Goal: Task Accomplishment & Management: Manage account settings

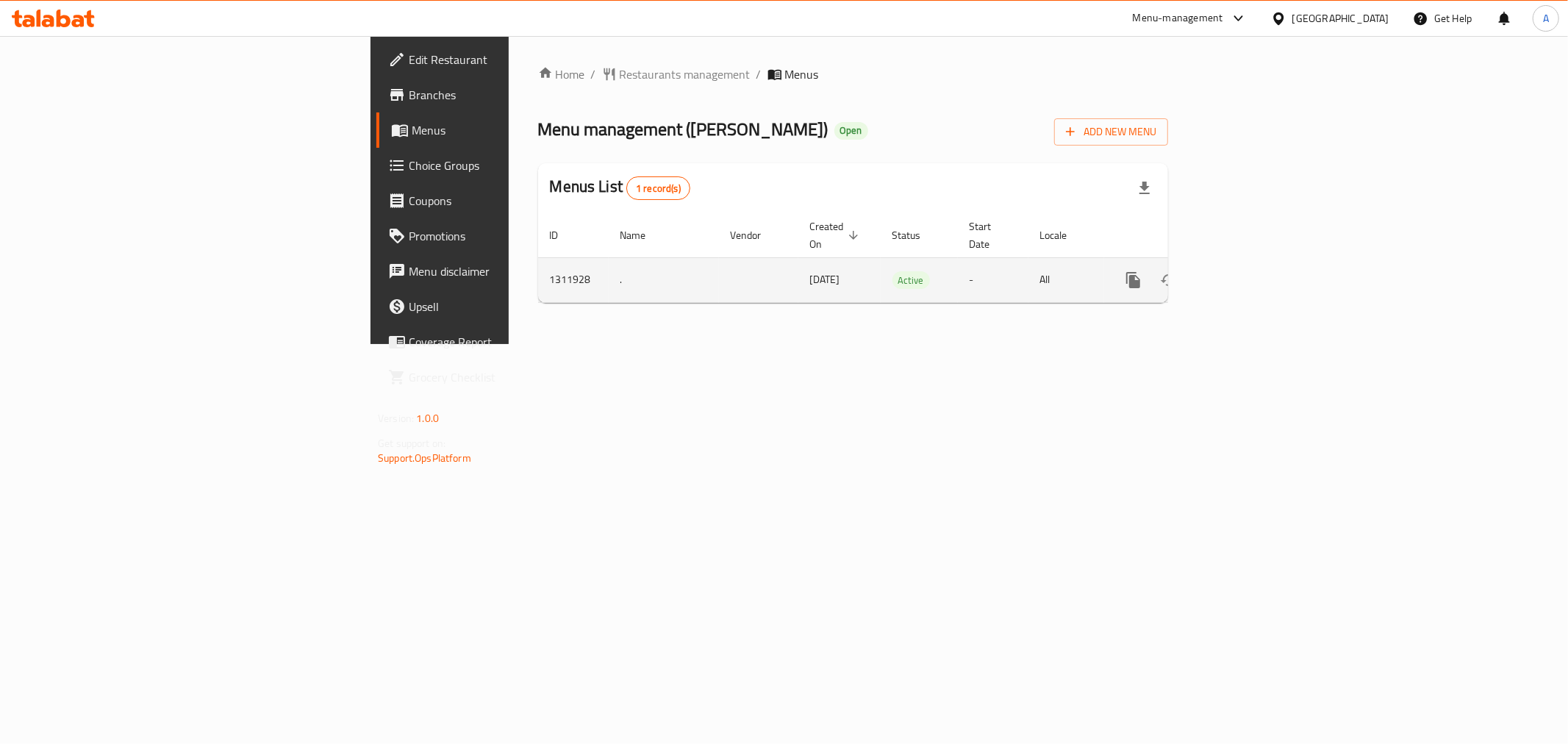
click at [1248, 271] on icon "enhanced table" at bounding box center [1239, 280] width 18 height 18
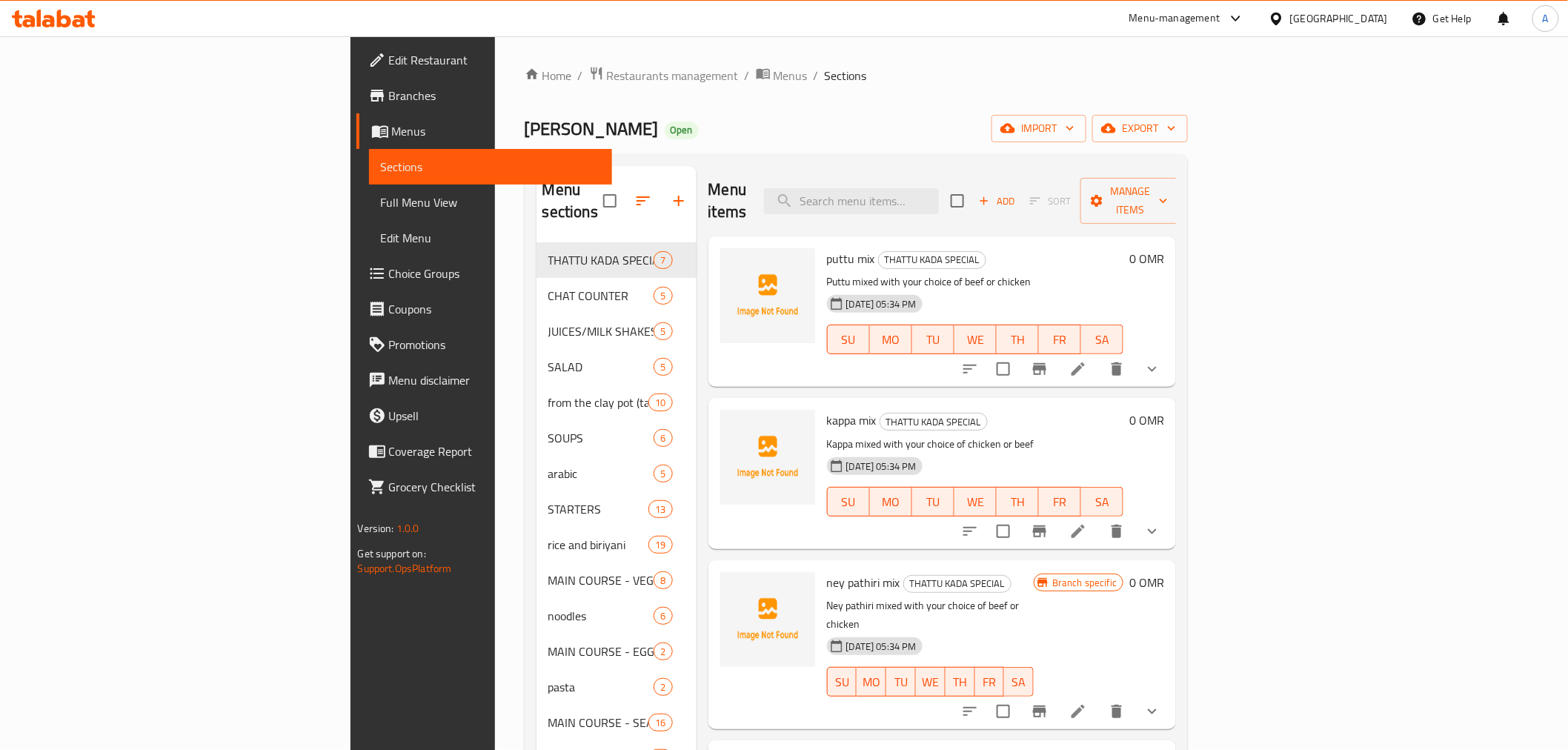
click at [389, 96] on span "Branches" at bounding box center [495, 95] width 212 height 18
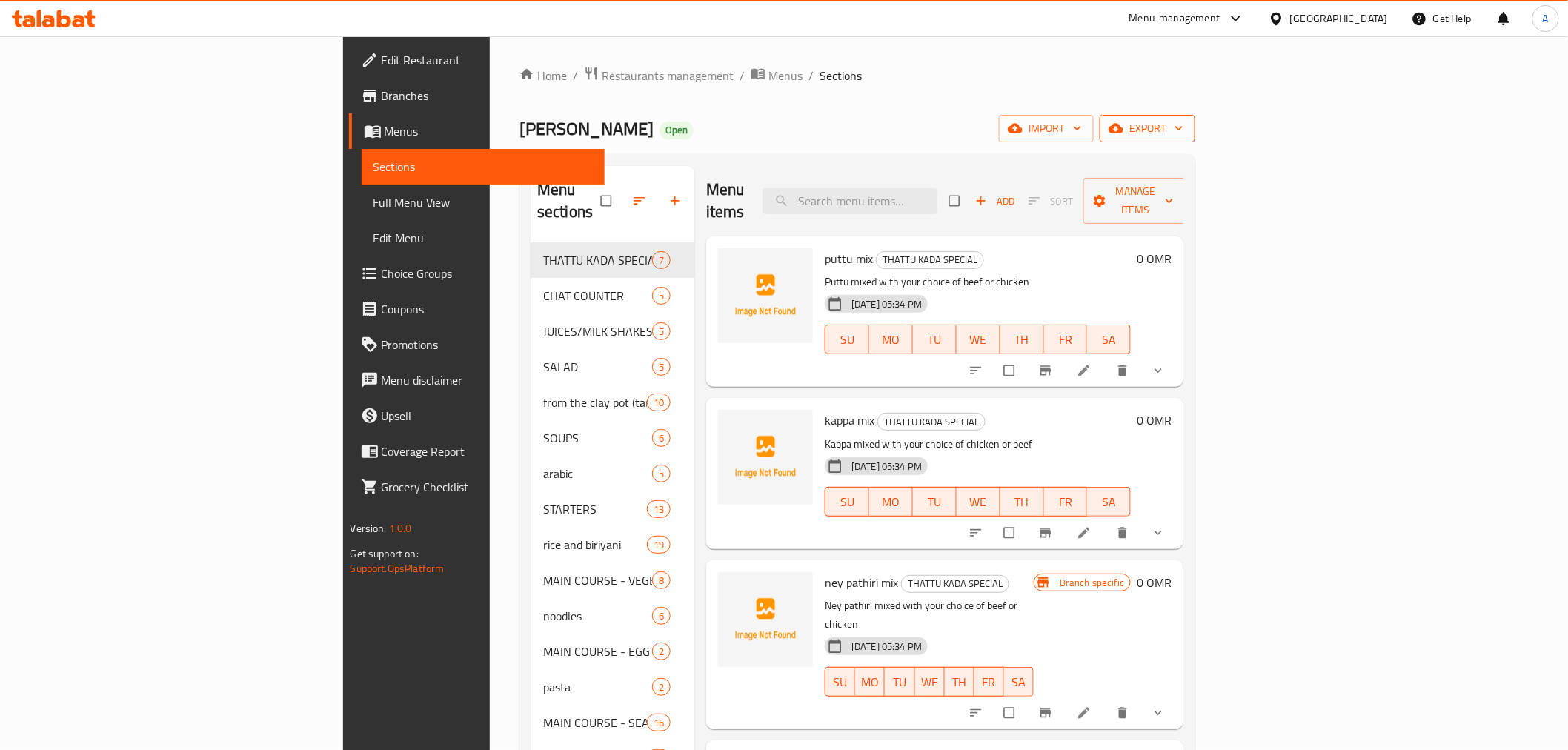
click at [1184, 130] on span "export" at bounding box center [1147, 128] width 72 height 19
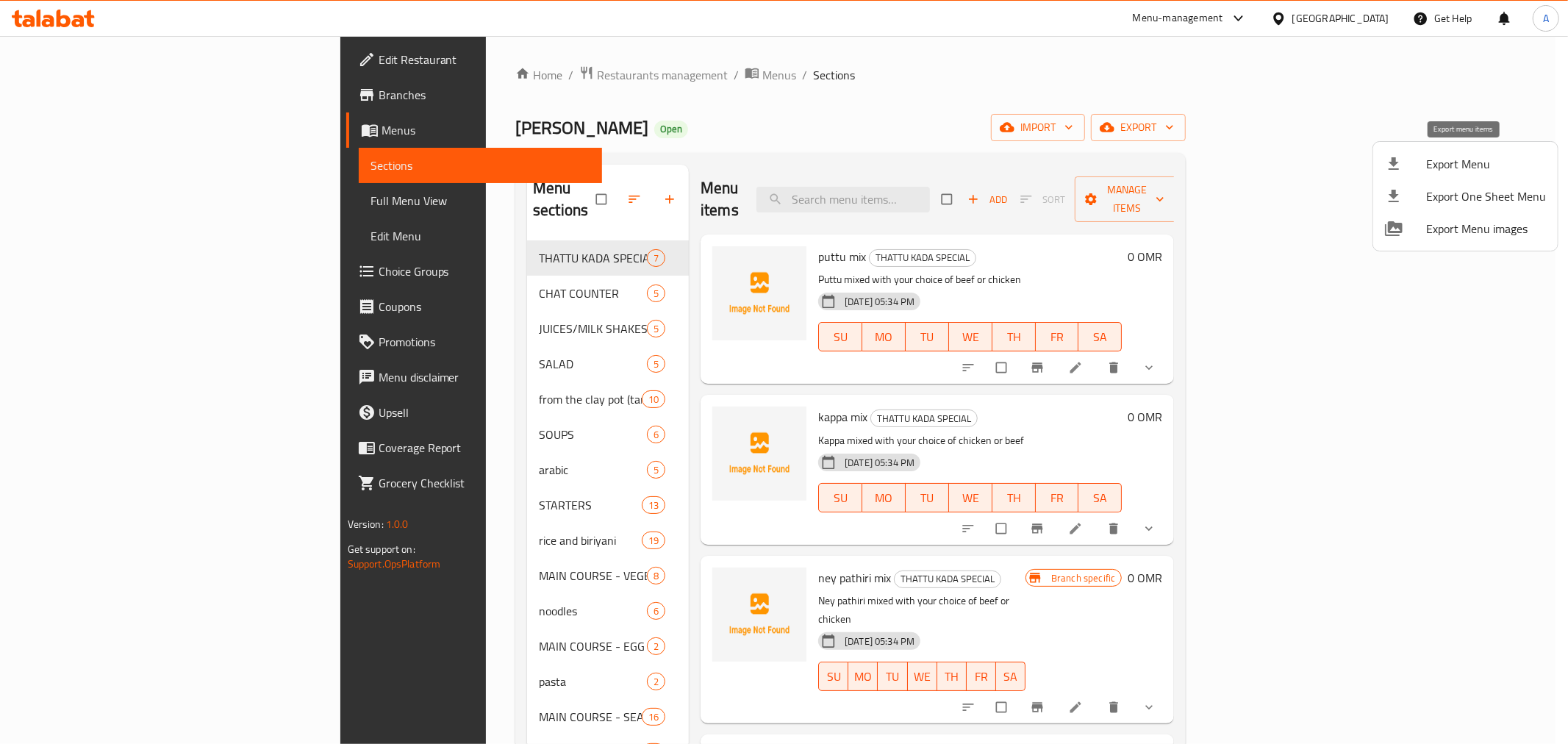
click at [1446, 155] on span "Export Menu" at bounding box center [1486, 164] width 120 height 18
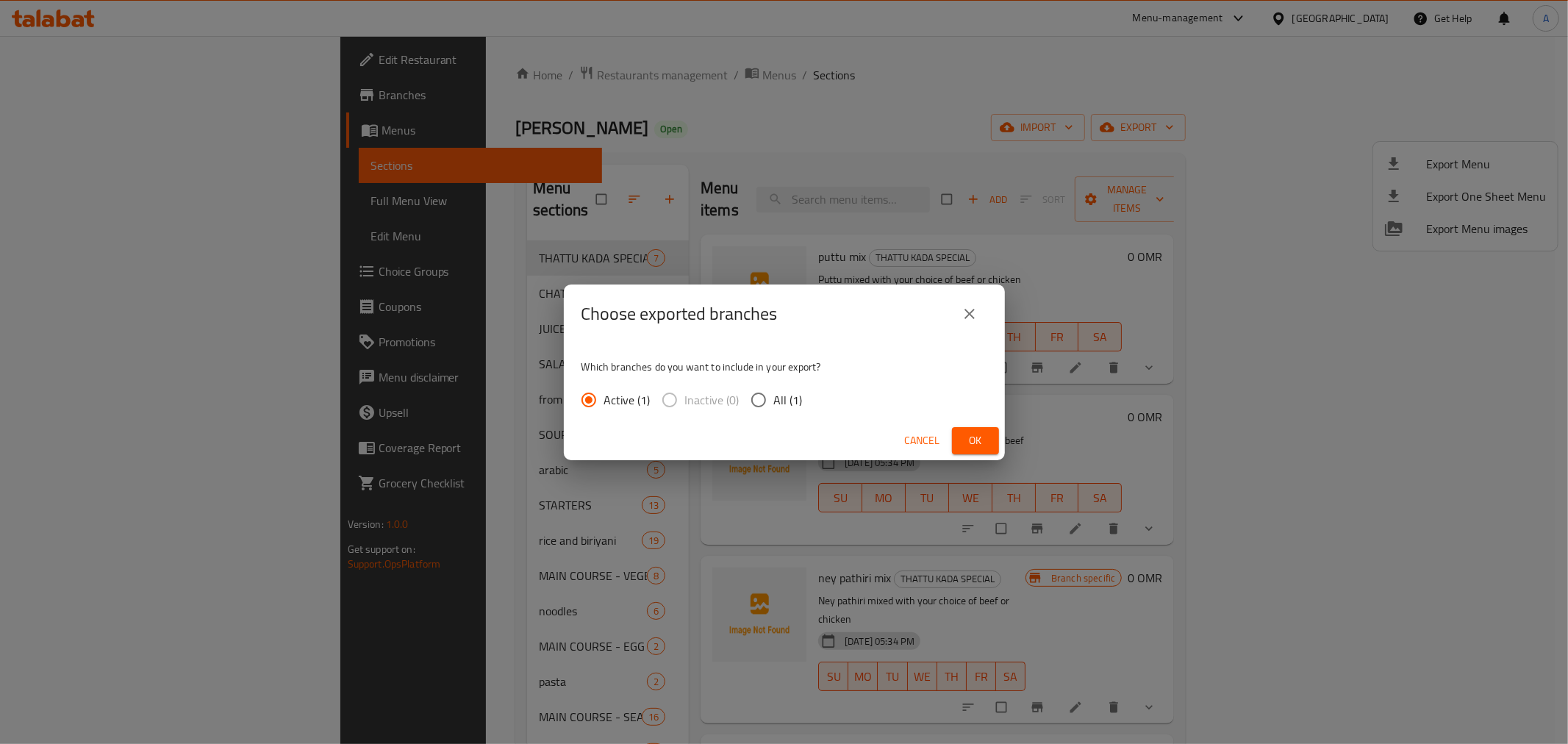
click at [795, 394] on span "All (1)" at bounding box center [788, 400] width 29 height 18
click at [774, 394] on input "All (1)" at bounding box center [759, 400] width 31 height 31
radio input "true"
click at [981, 437] on span "Ok" at bounding box center [975, 440] width 24 height 18
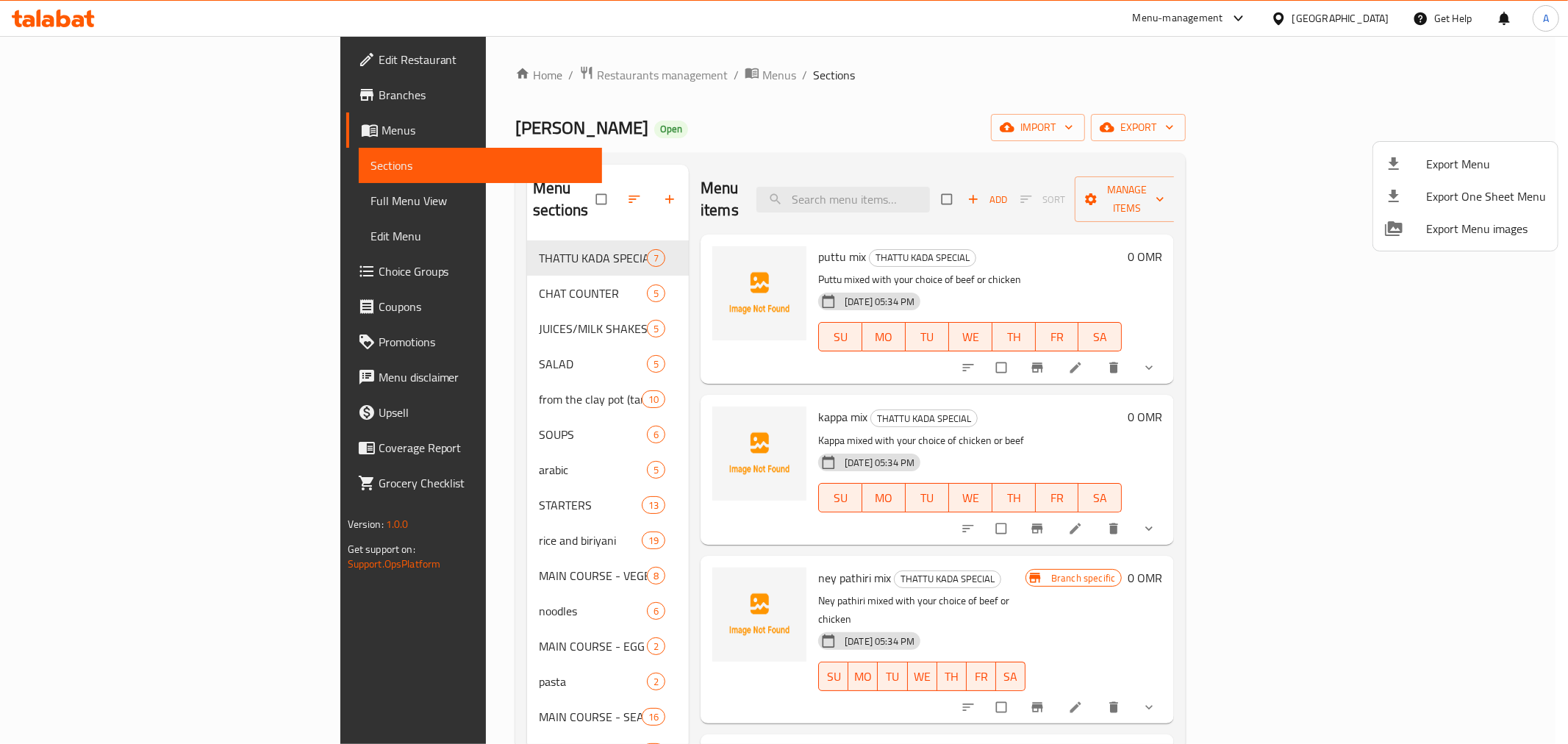
click at [908, 100] on div at bounding box center [784, 372] width 1568 height 744
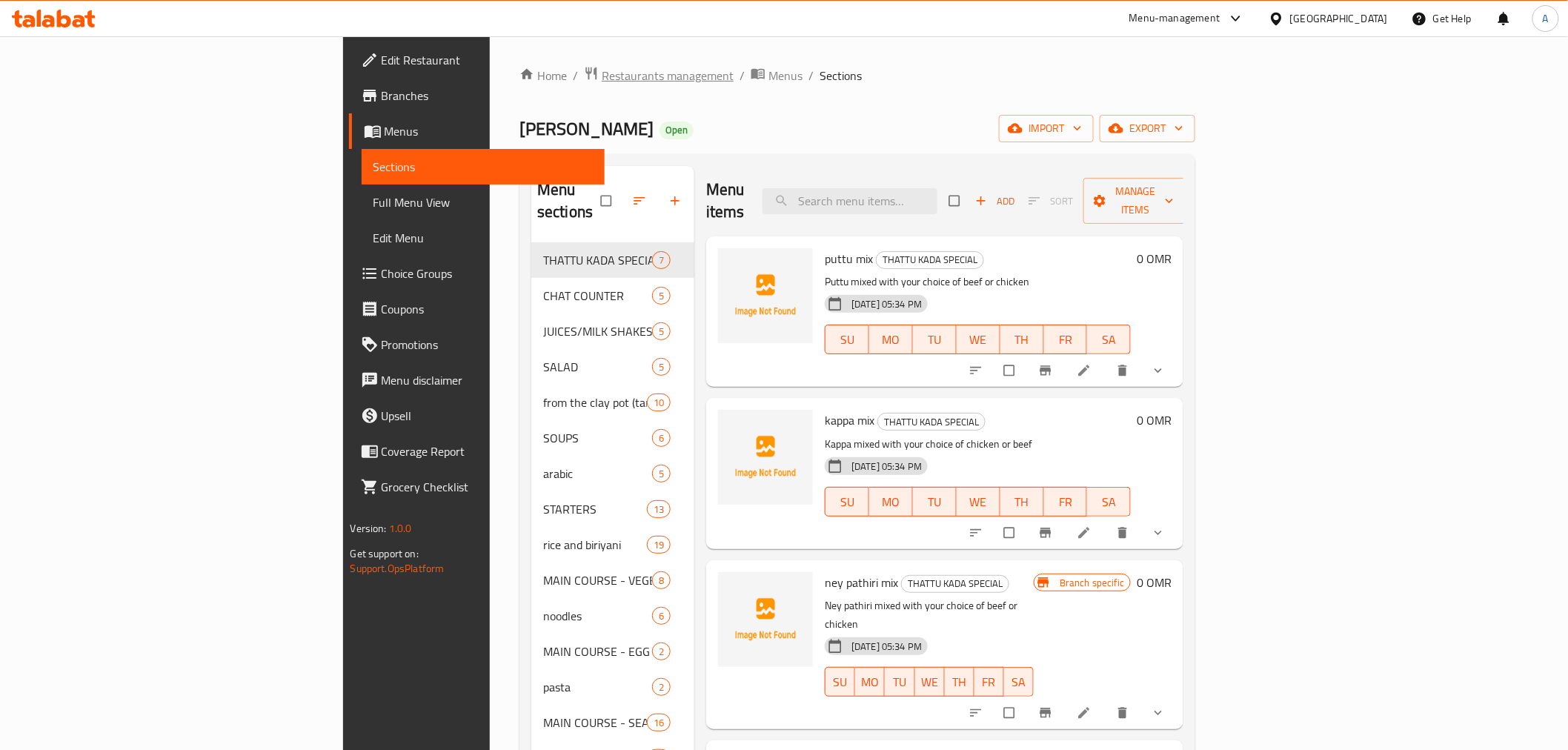
click at [602, 77] on span "Restaurants management" at bounding box center [667, 76] width 132 height 18
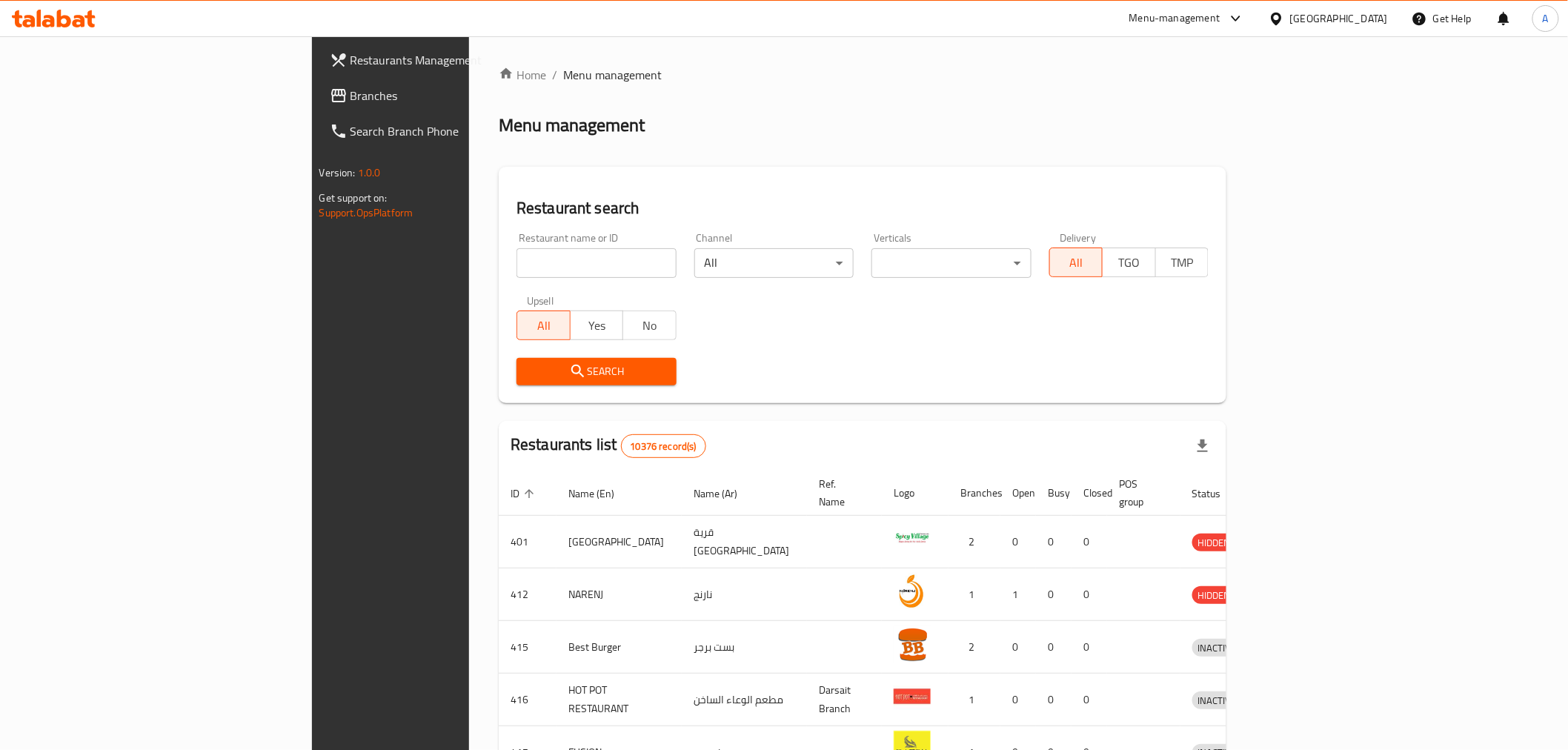
click at [351, 98] on span "Branches" at bounding box center [457, 95] width 212 height 18
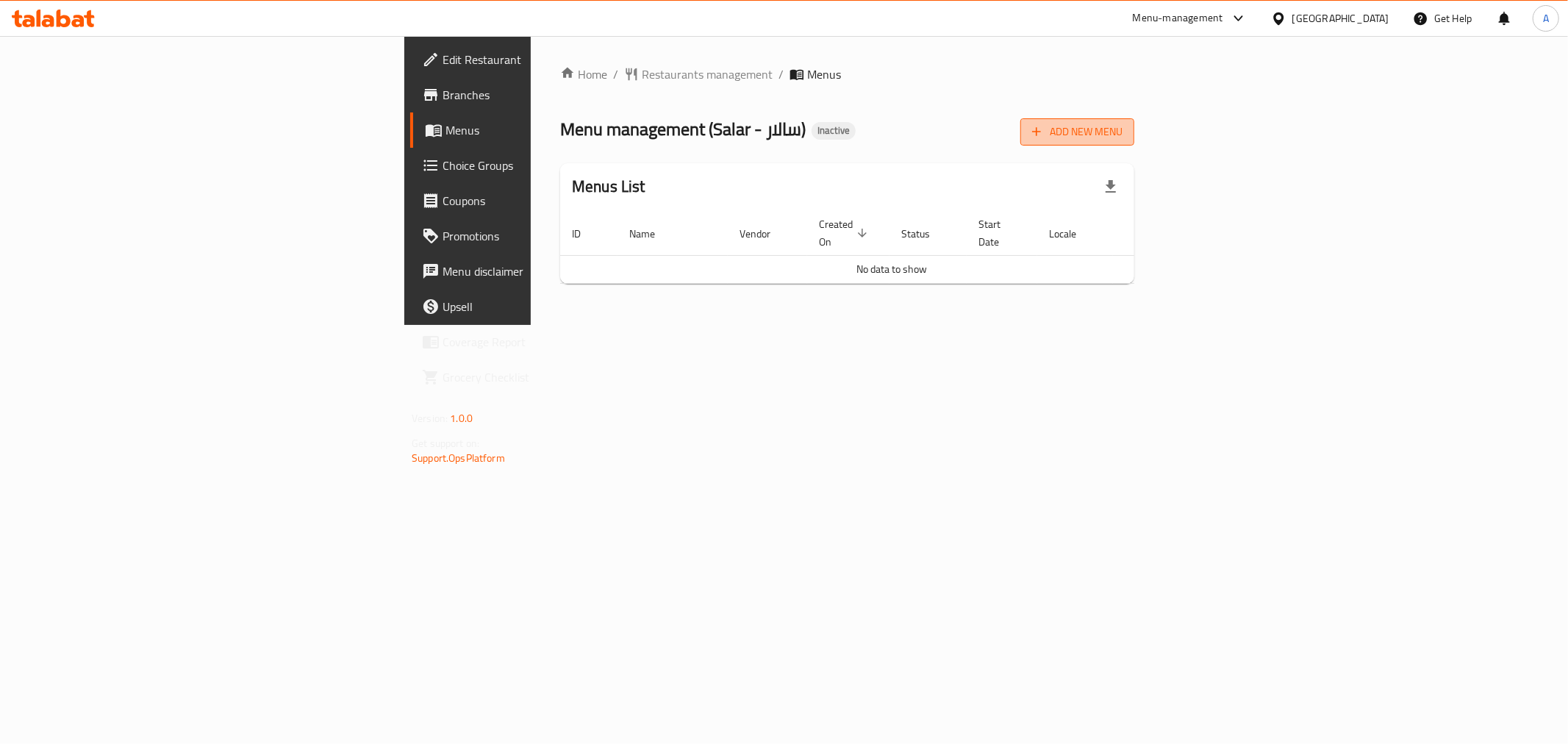
click at [1122, 128] on span "Add New Menu" at bounding box center [1077, 132] width 90 height 18
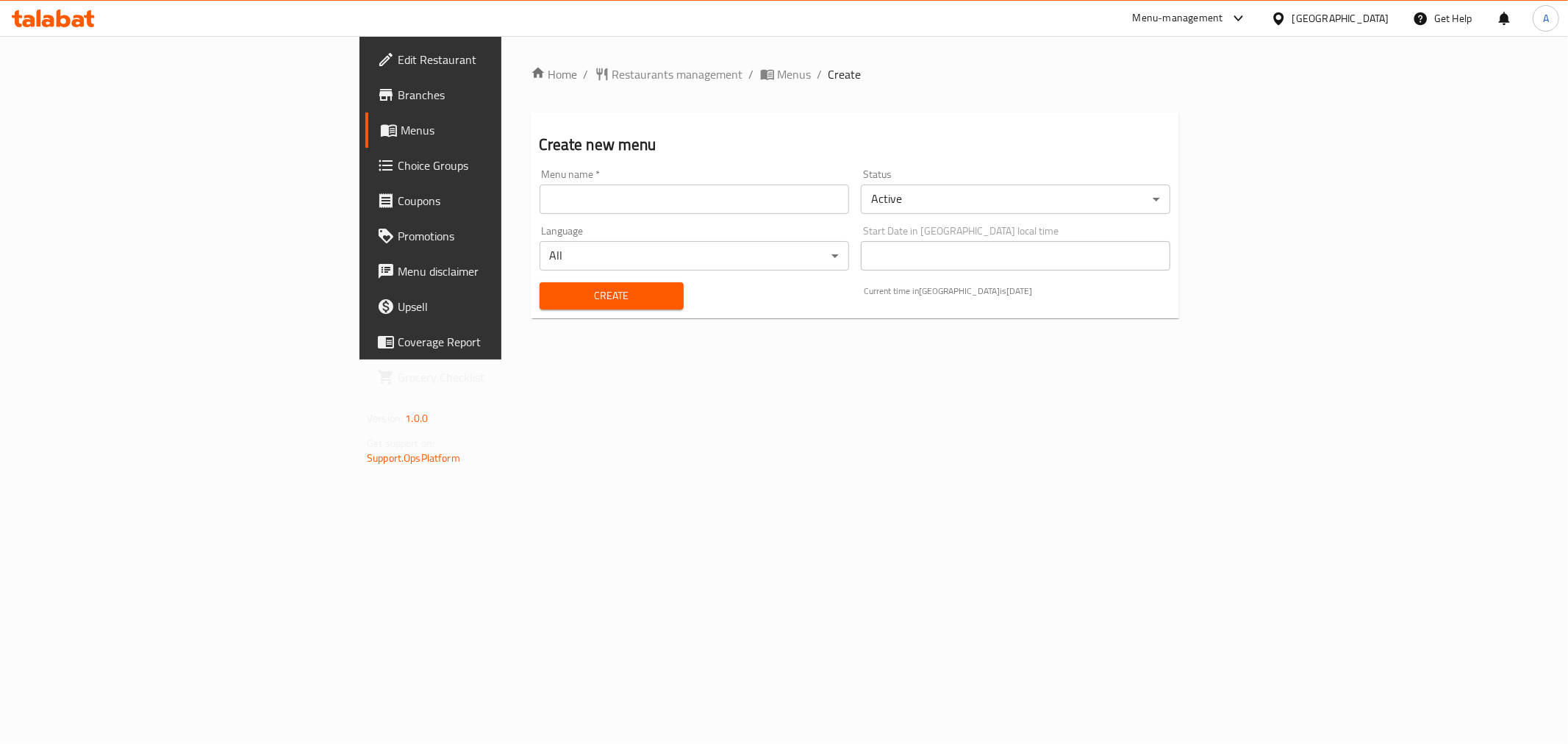
drag, startPoint x: 601, startPoint y: 190, endPoint x: 519, endPoint y: 219, distance: 87.0
click at [601, 190] on input "text" at bounding box center [694, 199] width 310 height 30
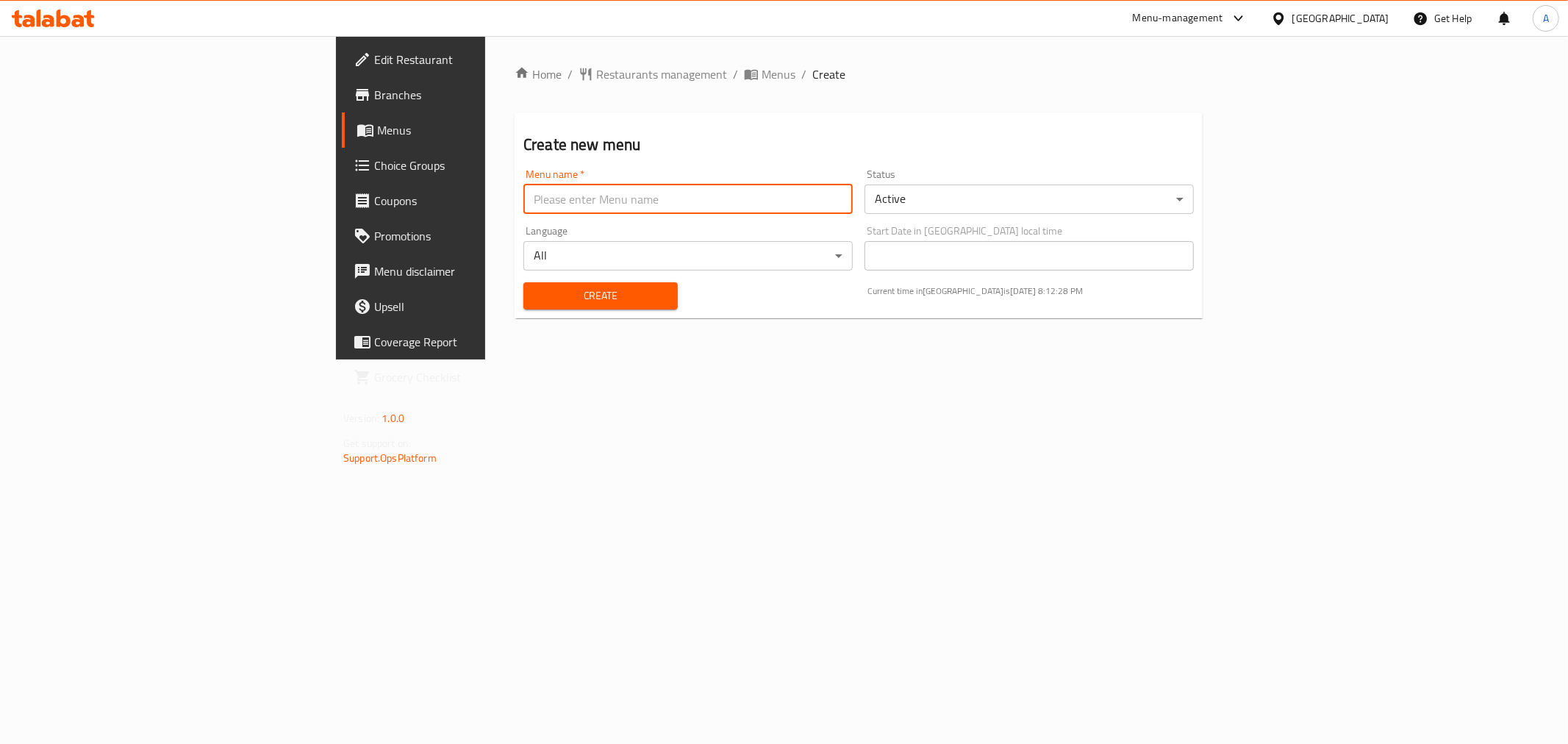
type input "Menu"
click at [535, 299] on span "Create" at bounding box center [600, 296] width 131 height 18
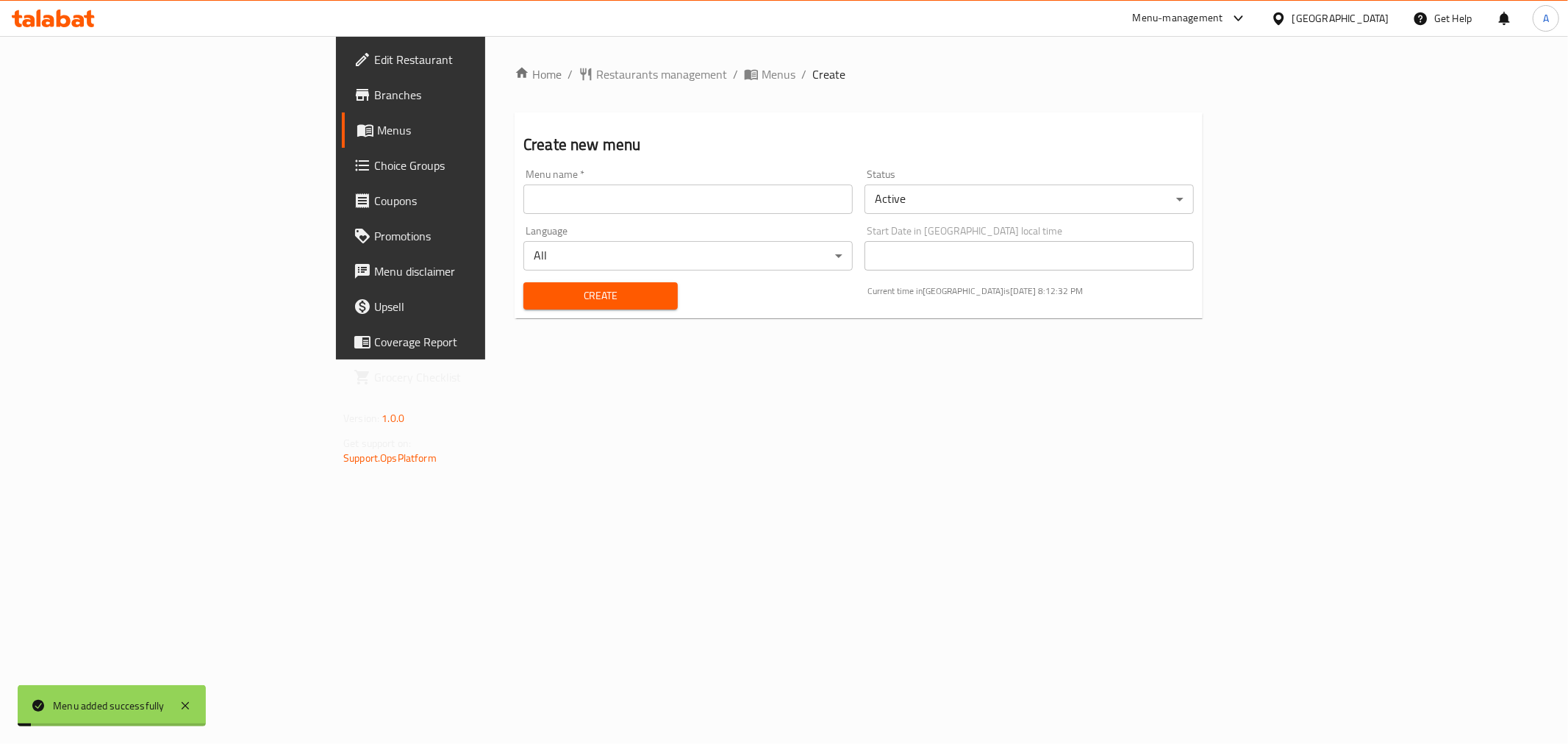
click at [762, 74] on span "Menus" at bounding box center [779, 75] width 34 height 18
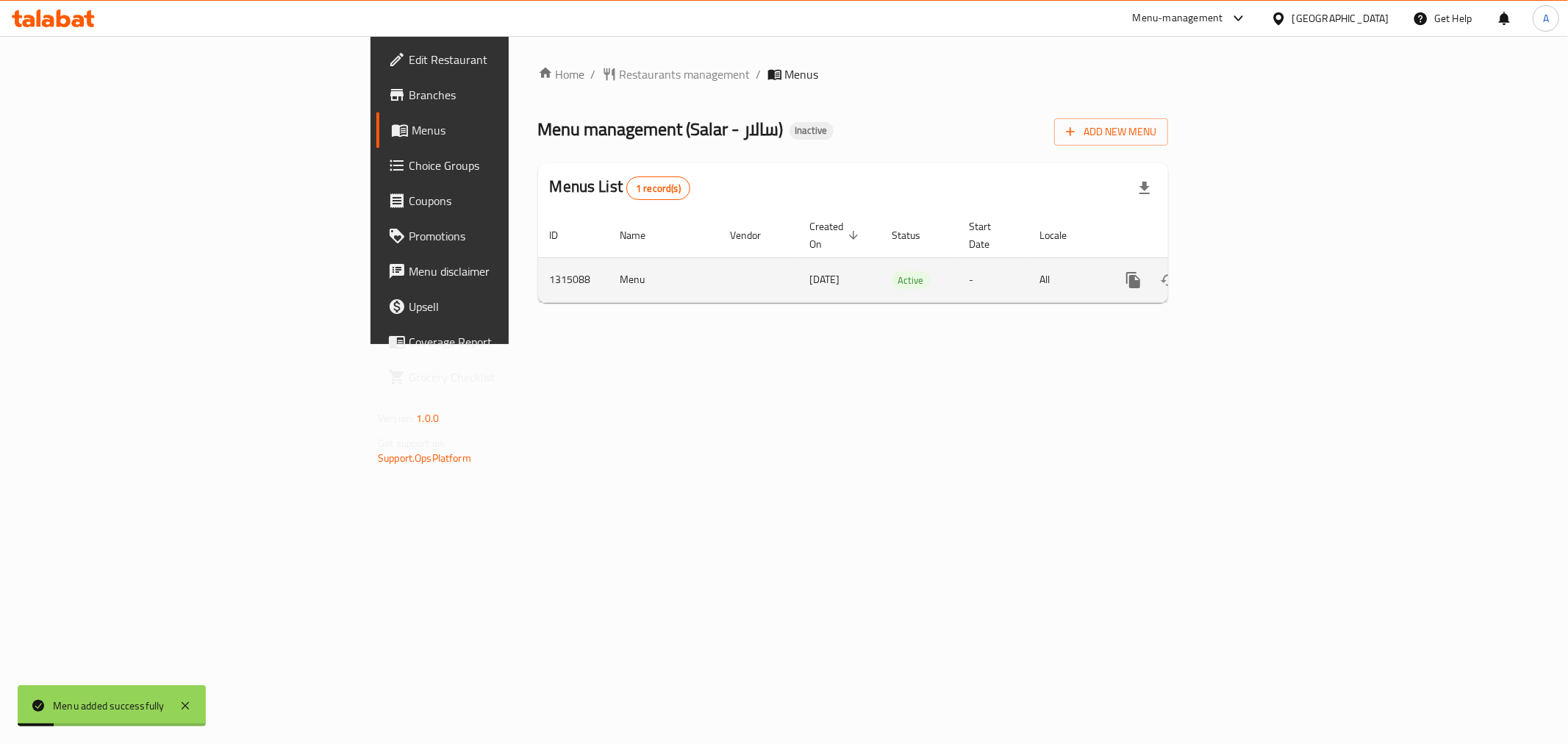
click at [1248, 271] on icon "enhanced table" at bounding box center [1239, 280] width 18 height 18
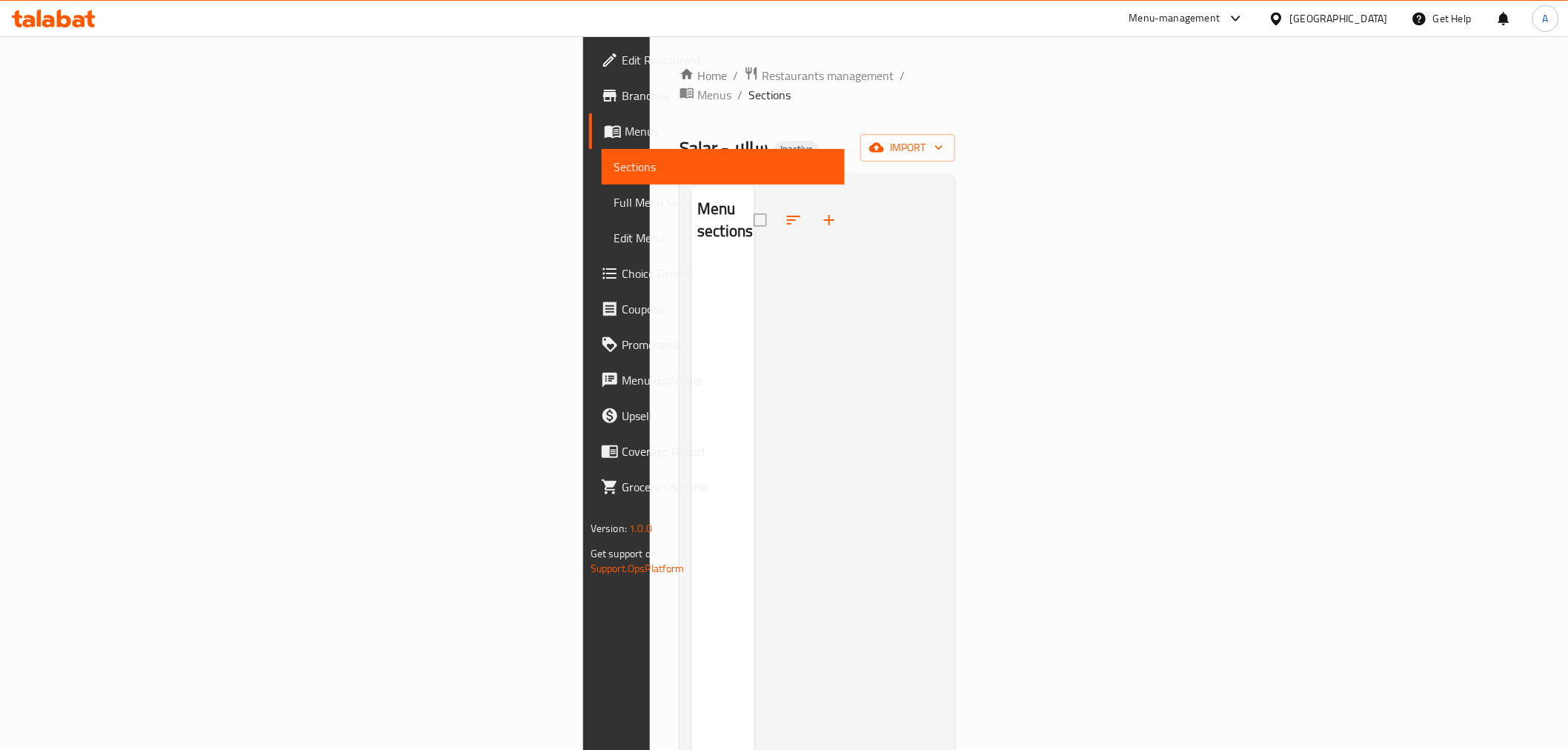
click at [589, 85] on link "Branches" at bounding box center [717, 95] width 255 height 36
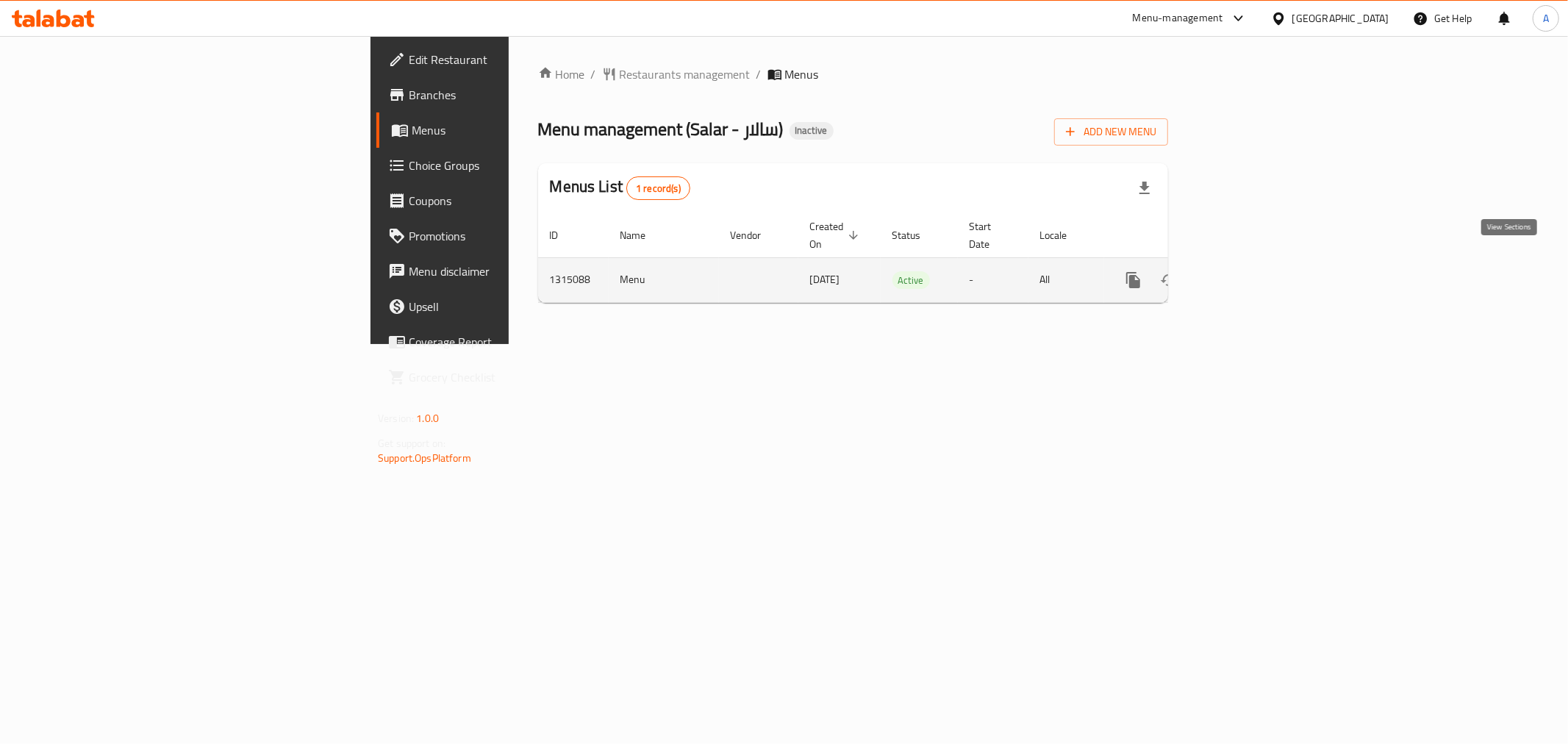
click at [1248, 271] on icon "enhanced table" at bounding box center [1239, 280] width 18 height 18
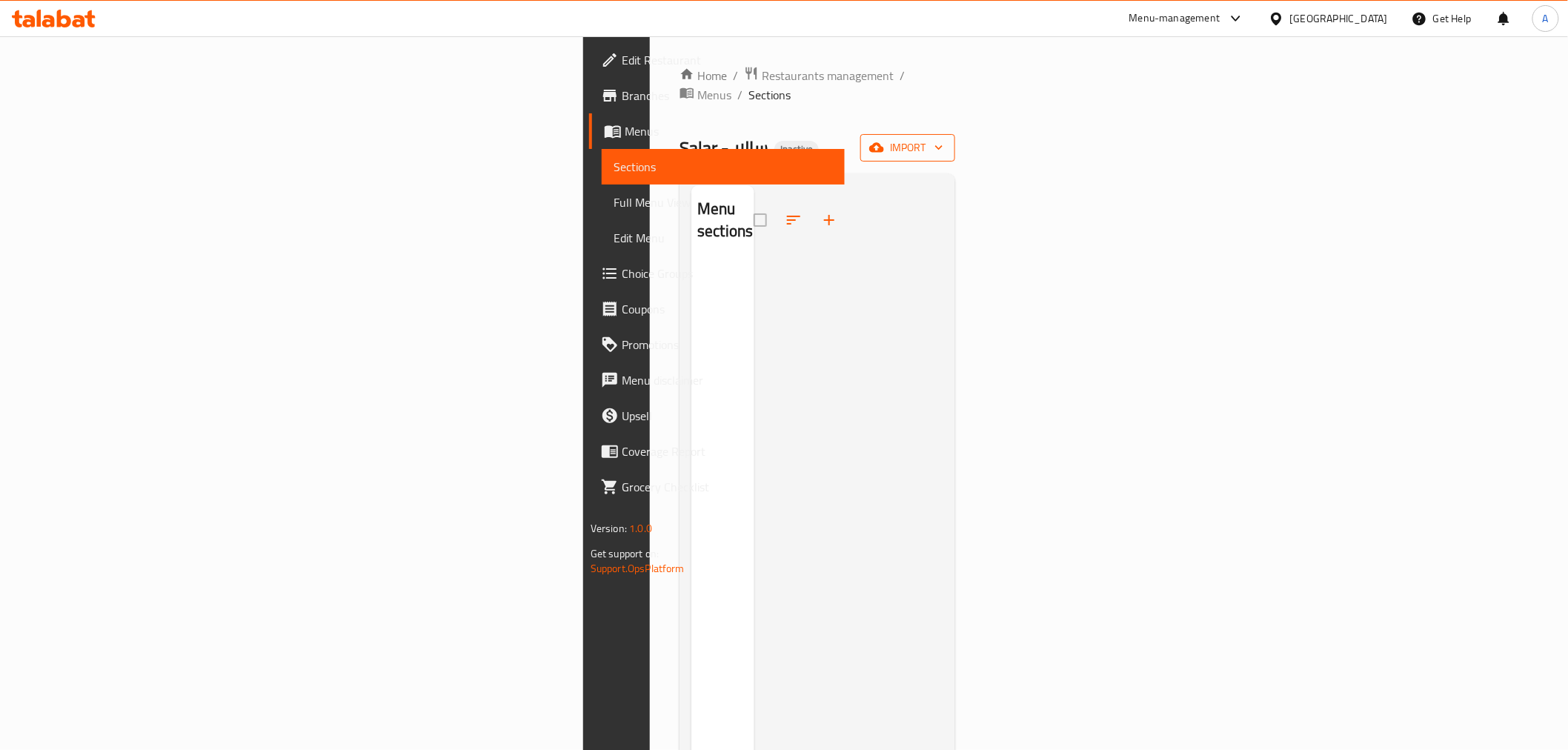
click at [943, 139] on span "import" at bounding box center [908, 147] width 72 height 19
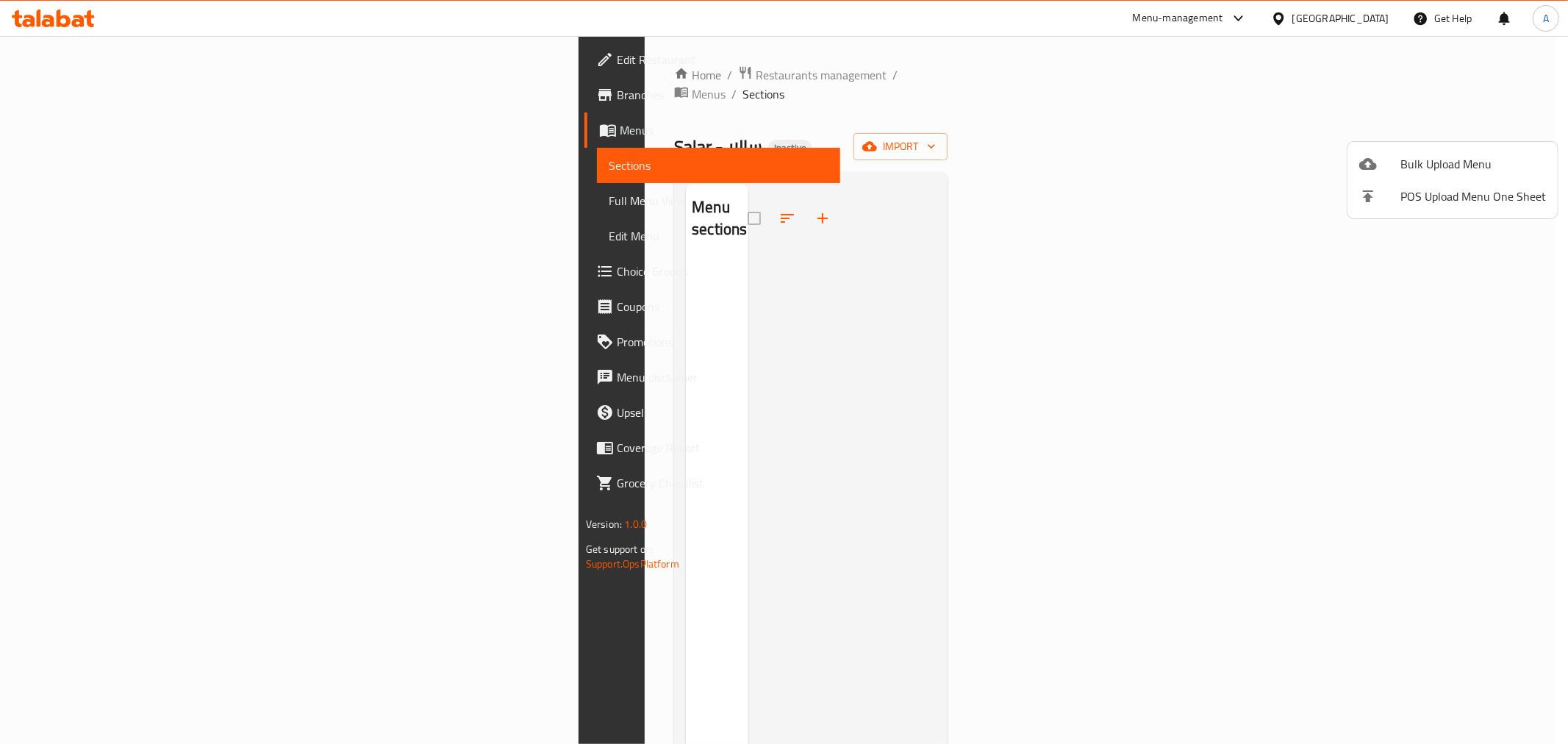
click at [1417, 142] on ul "Bulk Upload Menu POS Upload Menu One Sheet" at bounding box center [1452, 180] width 211 height 76
click at [1412, 155] on span "Bulk Upload Menu" at bounding box center [1473, 164] width 146 height 18
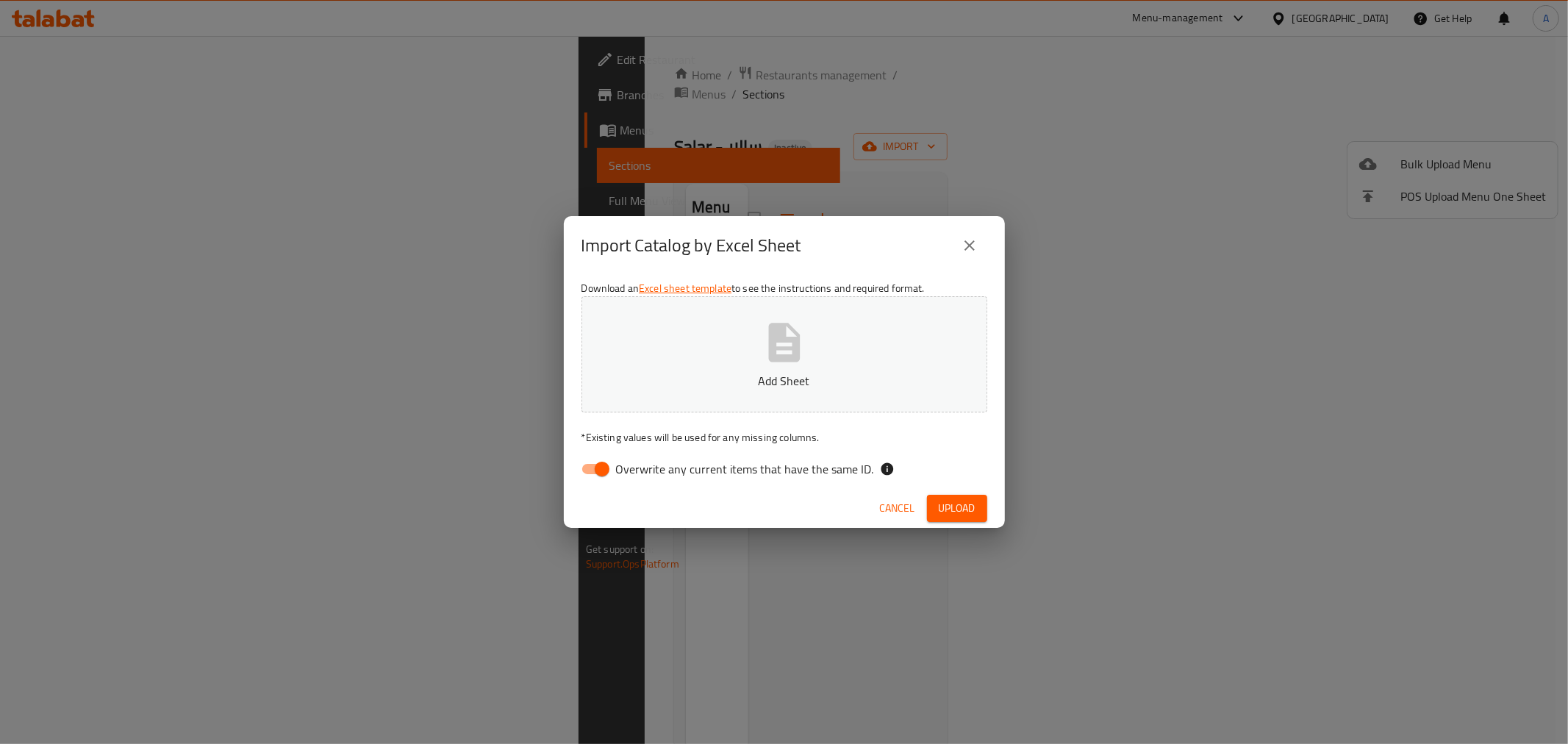
click at [801, 472] on span "Overwrite any current items that have the same ID." at bounding box center [745, 469] width 258 height 18
click at [644, 472] on input "Overwrite any current items that have the same ID." at bounding box center [601, 469] width 83 height 28
checkbox input "false"
click at [946, 510] on span "Upload" at bounding box center [957, 508] width 37 height 18
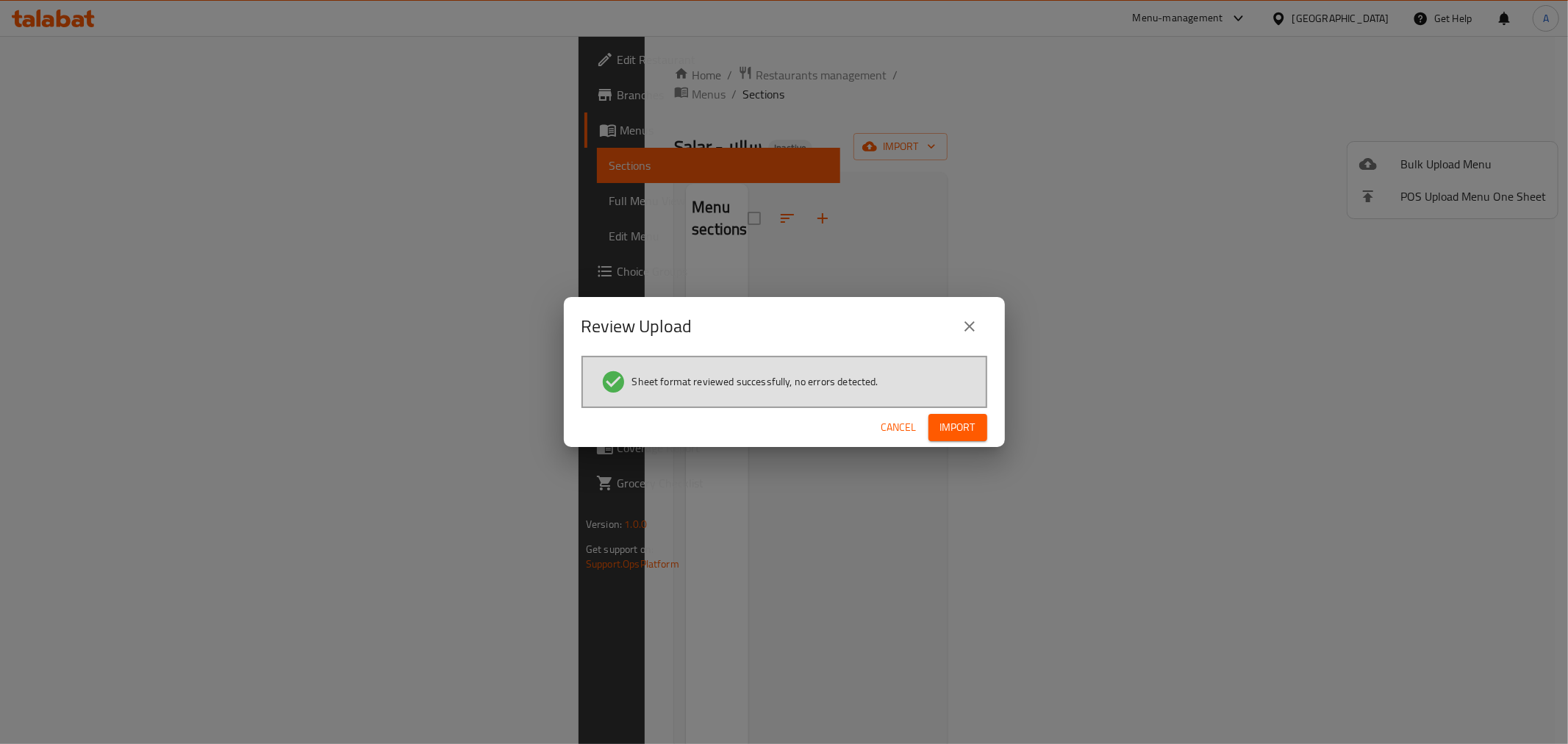
click at [973, 418] on span "Import" at bounding box center [958, 427] width 35 height 18
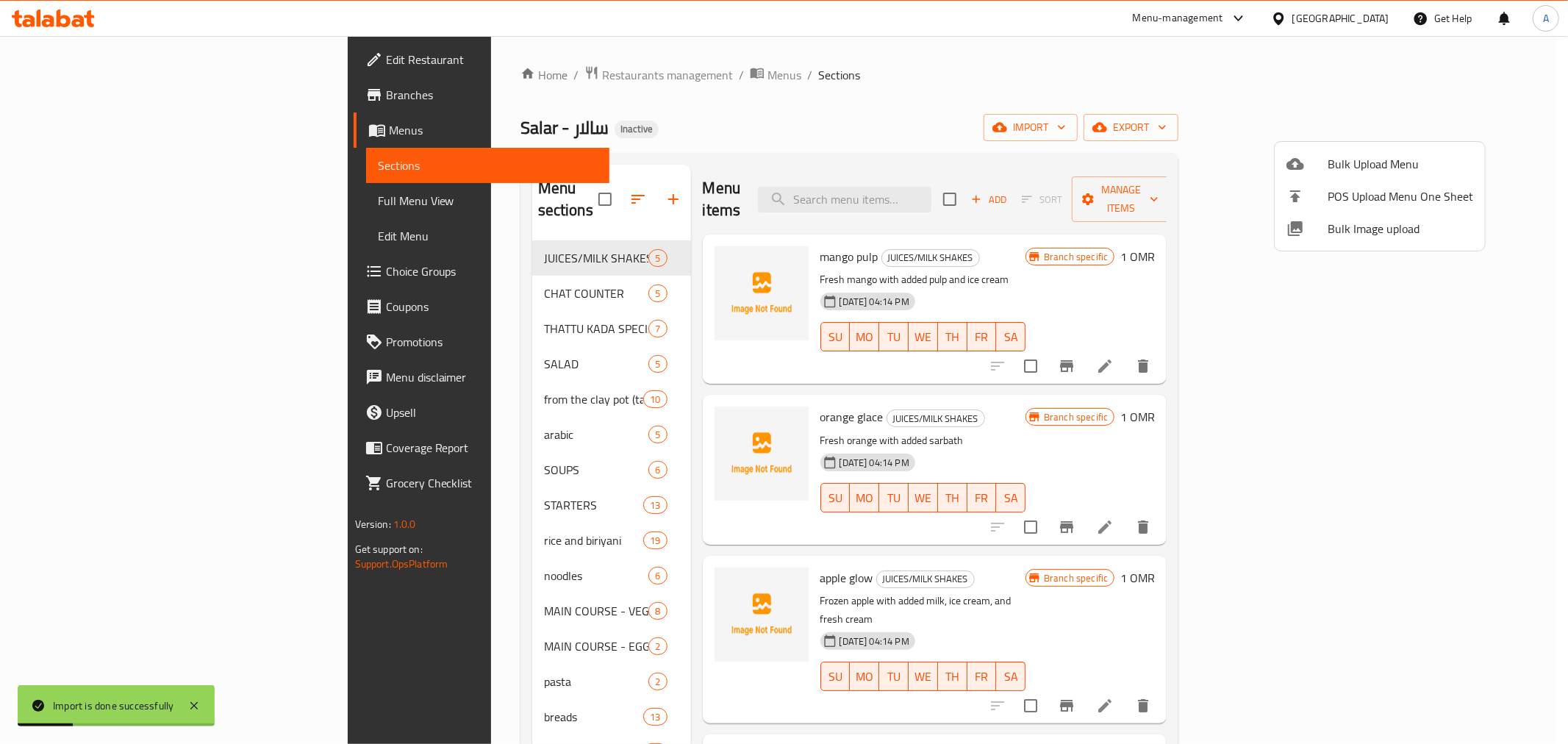
click at [67, 201] on div at bounding box center [784, 372] width 1568 height 744
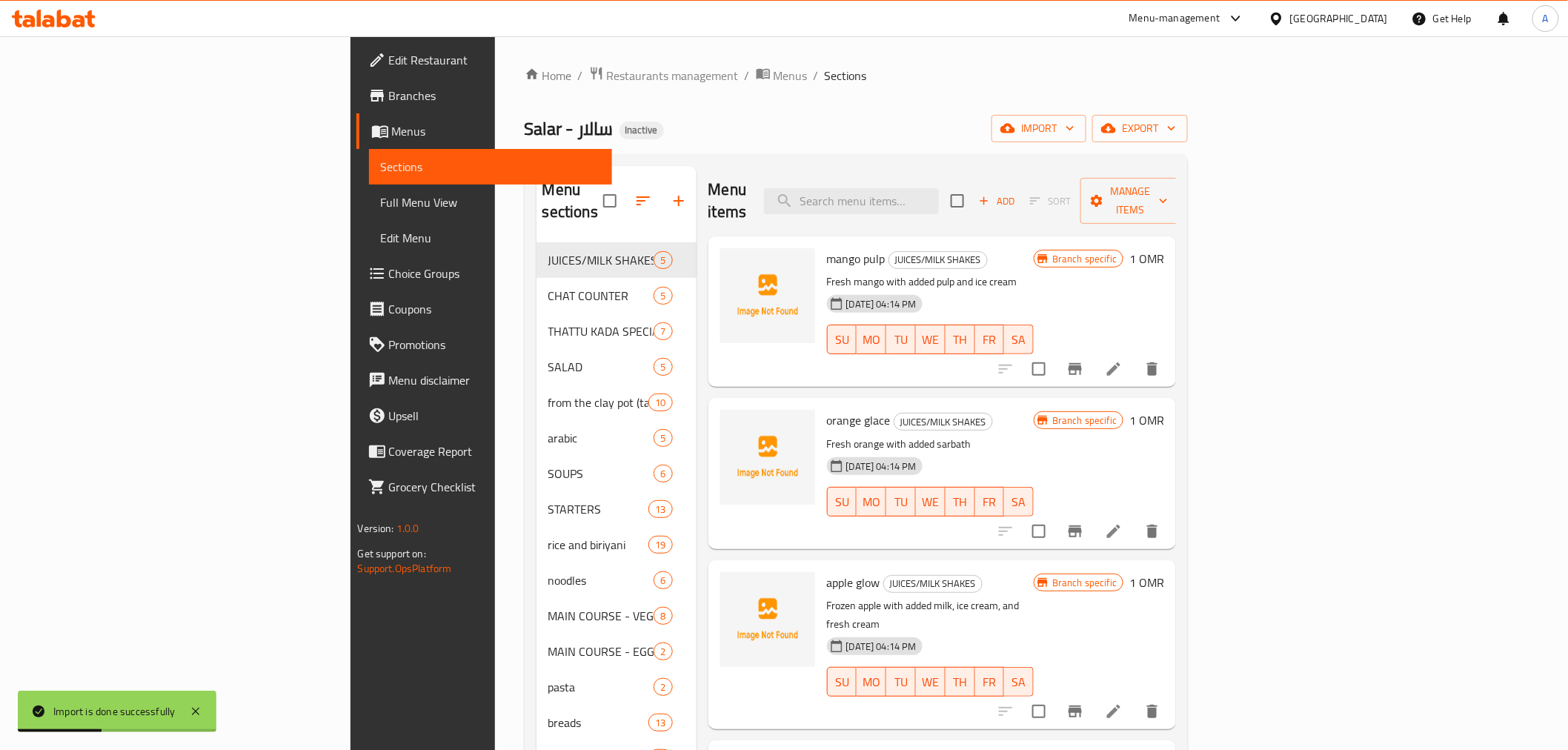
click at [381, 196] on span "Full Menu View" at bounding box center [490, 203] width 219 height 18
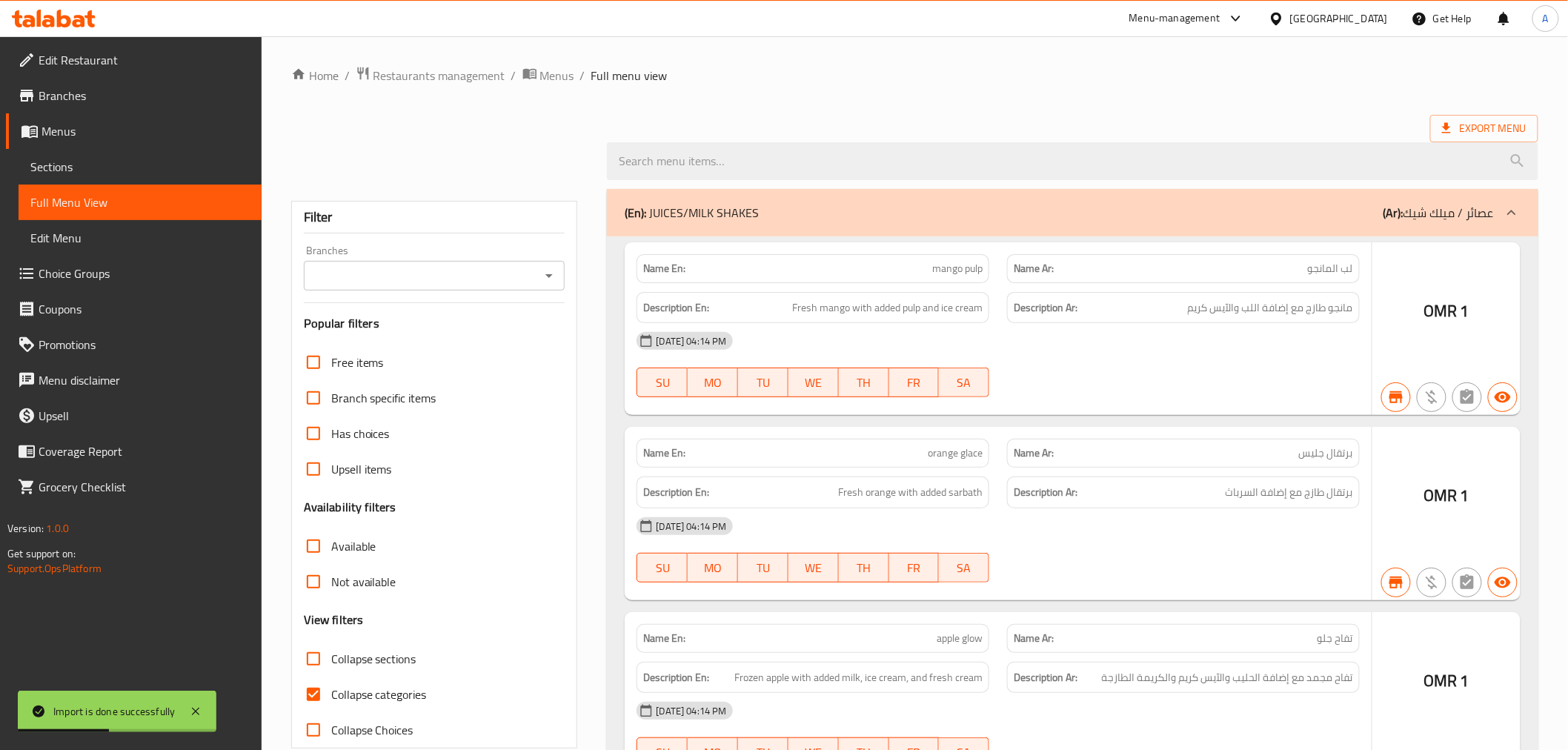
click at [84, 196] on span "Full Menu View" at bounding box center [140, 203] width 219 height 18
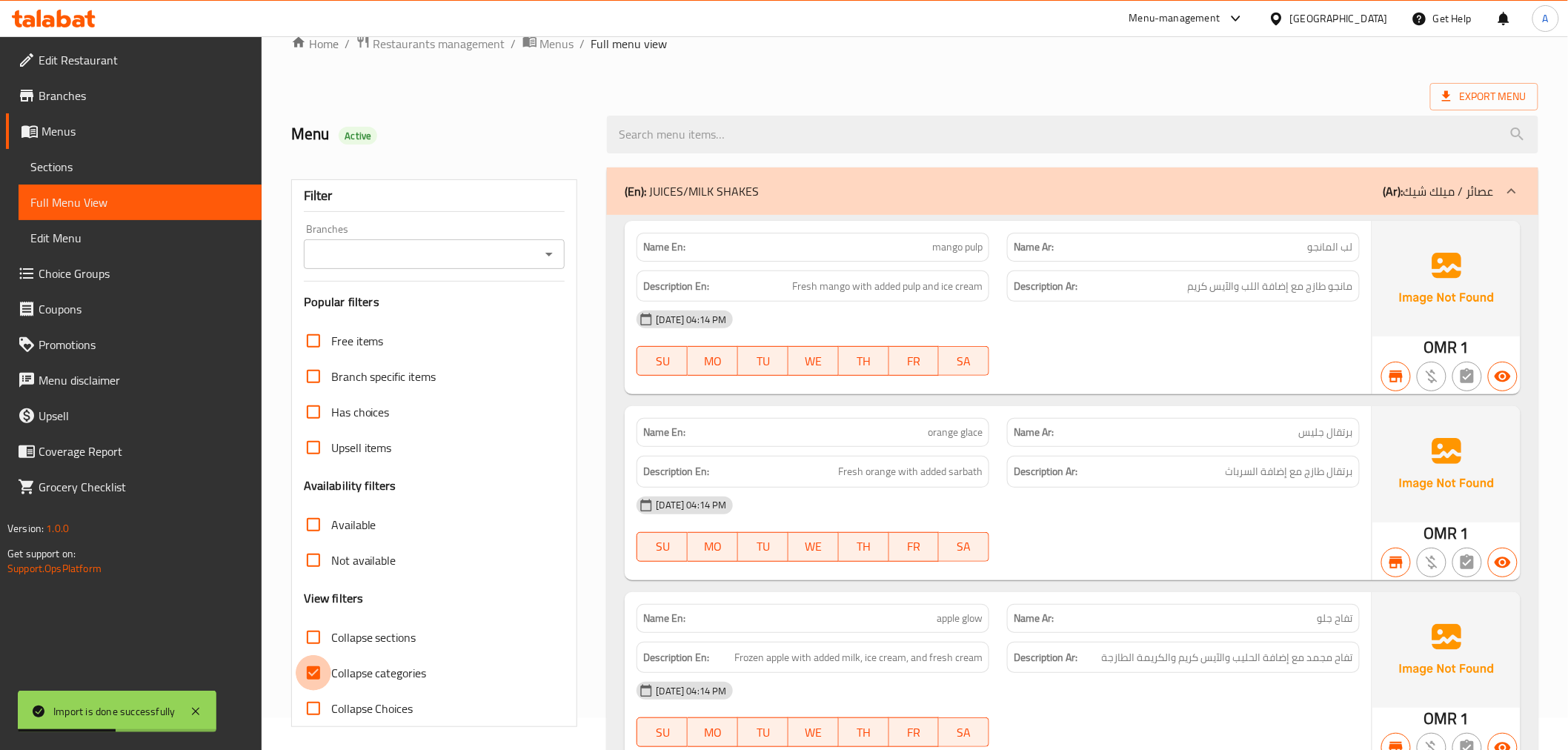
scroll to position [329, 0]
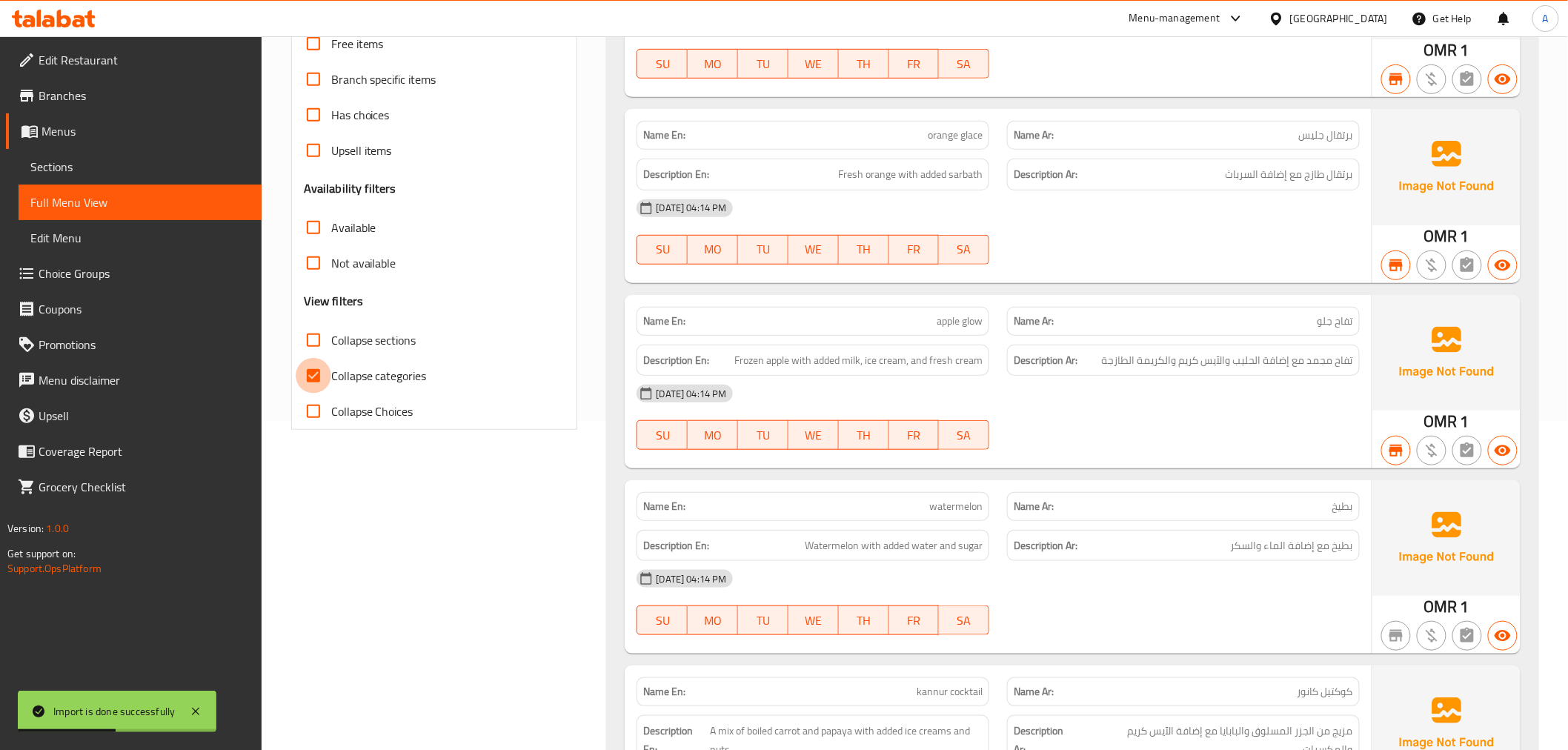
click at [319, 367] on input "Collapse categories" at bounding box center [314, 375] width 36 height 36
checkbox input "false"
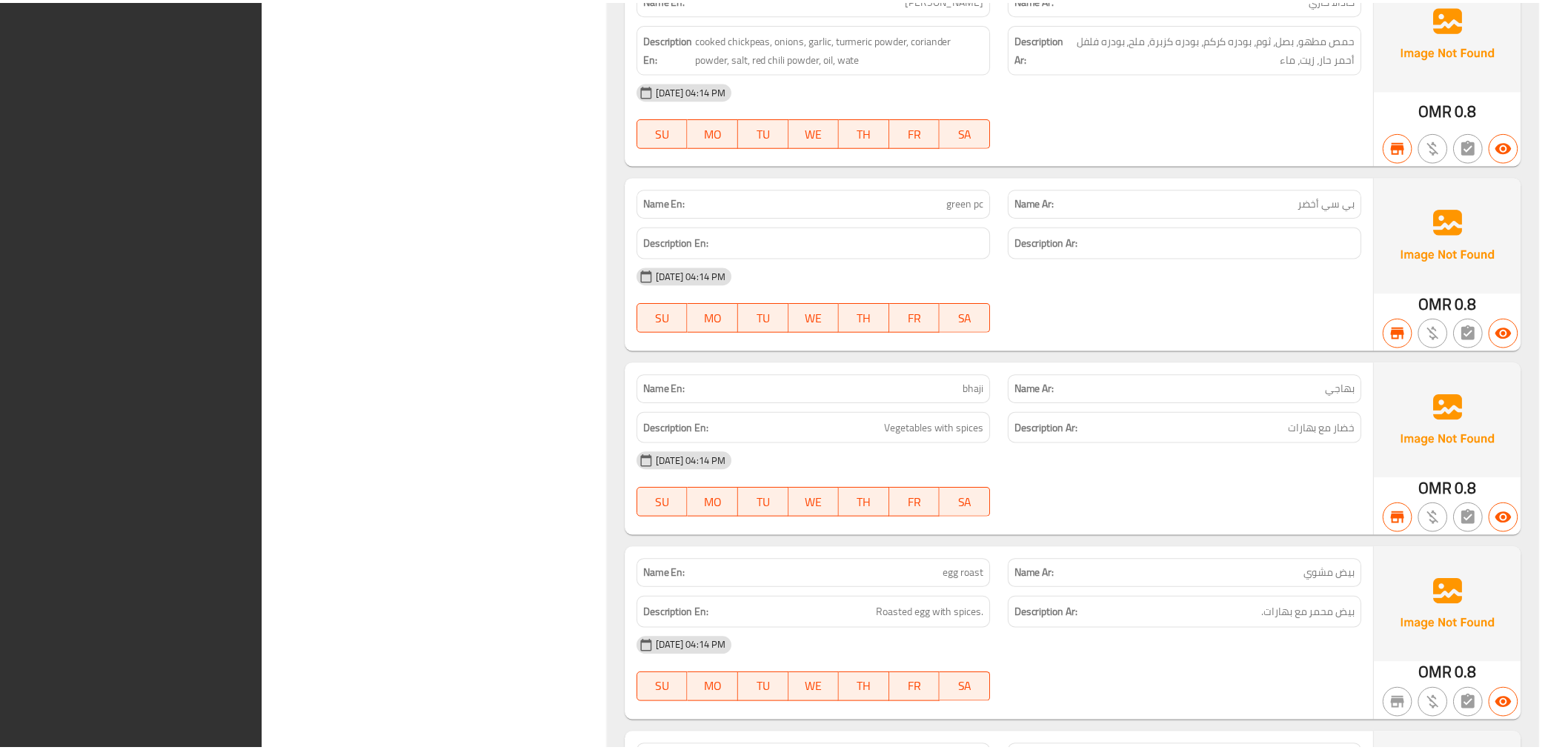
scroll to position [42293, 0]
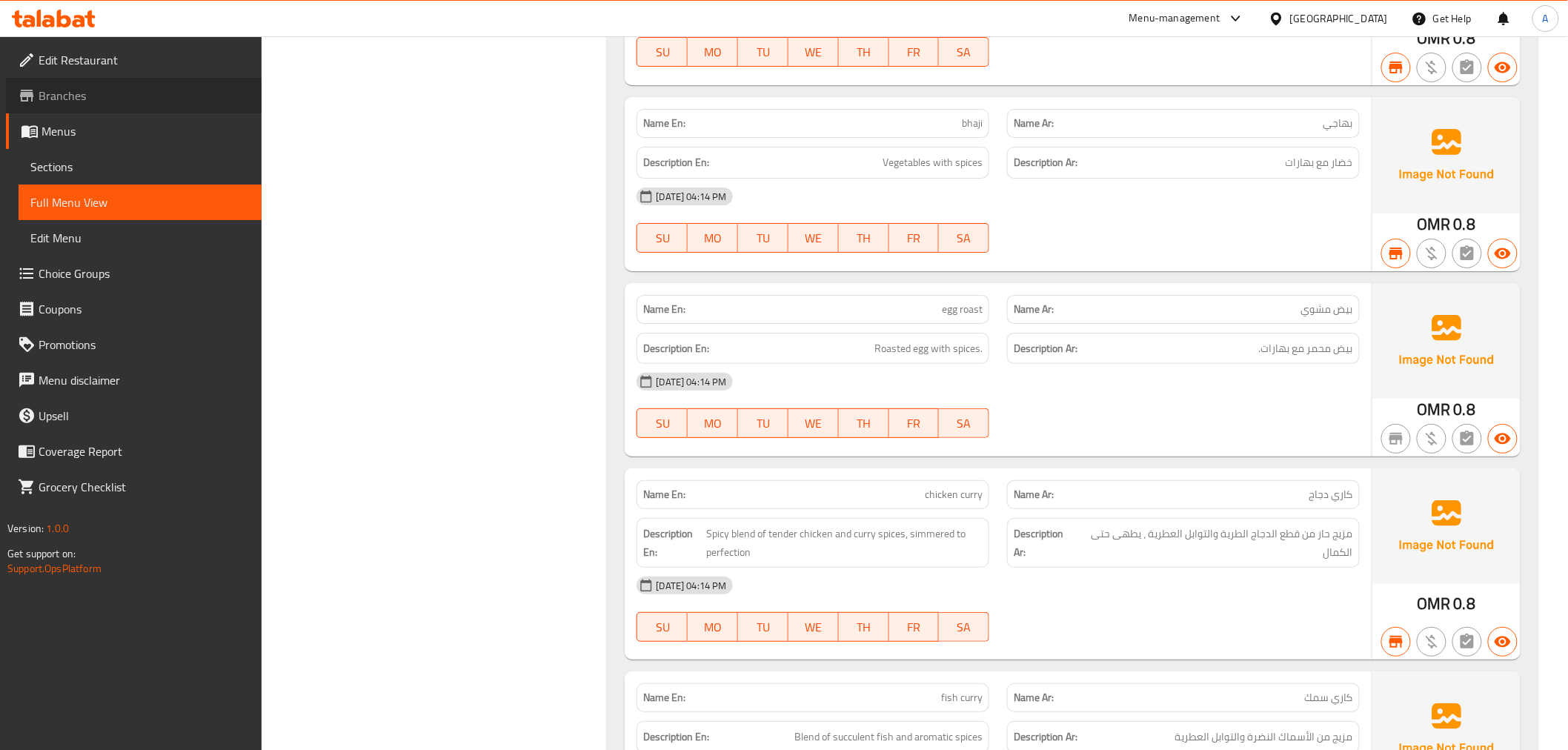
click at [69, 95] on span "Branches" at bounding box center [145, 95] width 212 height 18
